Goal: Task Accomplishment & Management: Use online tool/utility

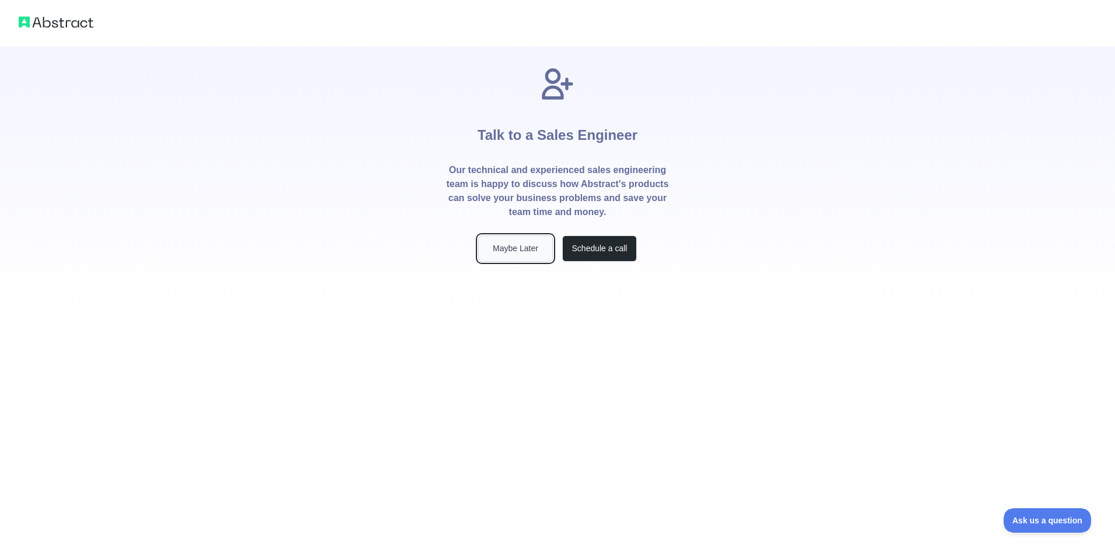
click at [516, 248] on button "Maybe Later" at bounding box center [515, 249] width 75 height 26
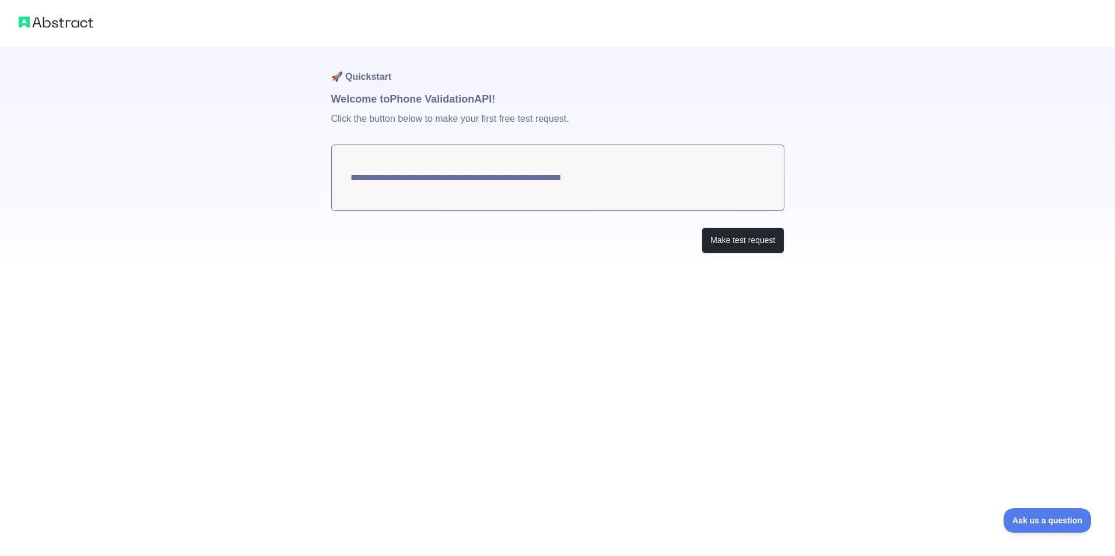
click at [389, 99] on h1 "Welcome to Phone Validation API!" at bounding box center [557, 99] width 453 height 16
click at [510, 127] on p "Click the button below to make your first free test request." at bounding box center [557, 125] width 453 height 37
click at [745, 249] on button "Make test request" at bounding box center [742, 240] width 82 height 26
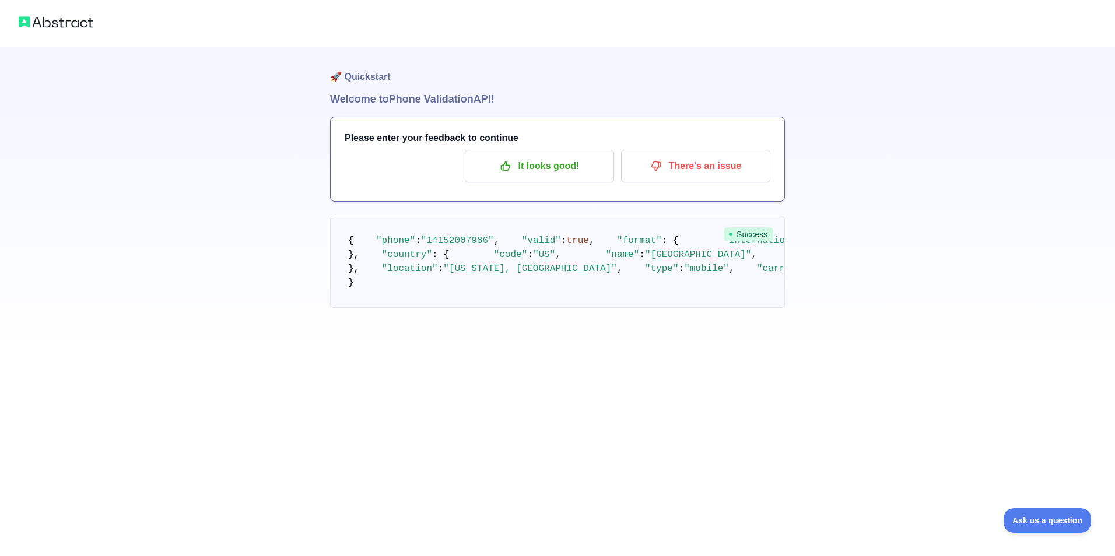
click at [388, 246] on span ""phone"" at bounding box center [395, 241] width 39 height 10
copy span "phone"
